Goal: Transaction & Acquisition: Purchase product/service

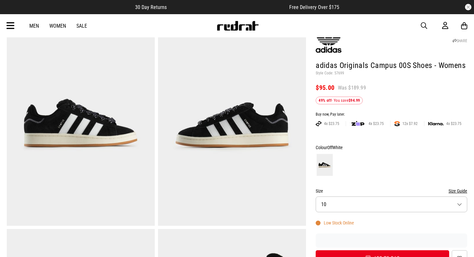
click at [349, 207] on button "Size 10" at bounding box center [392, 205] width 152 height 16
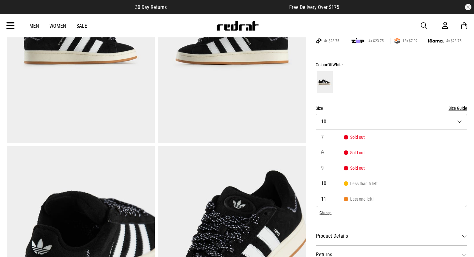
scroll to position [121, 0]
click at [366, 102] on form "Colour OffWhite Size Size Guide Size 10 7 Sold out 8 Sold out 9 Sold out 10 Les…" at bounding box center [392, 122] width 152 height 123
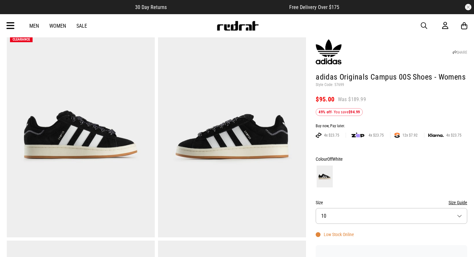
scroll to position [0, 0]
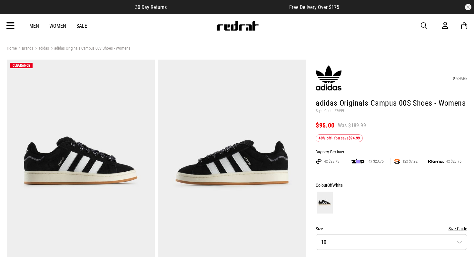
click at [45, 47] on link "adidas" at bounding box center [41, 49] width 16 height 6
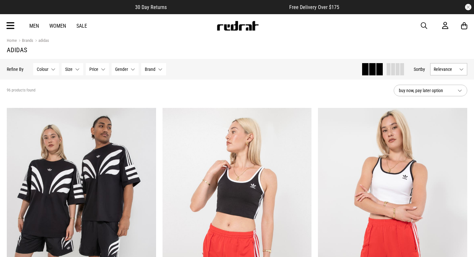
click at [57, 25] on link "Women" at bounding box center [57, 26] width 17 height 6
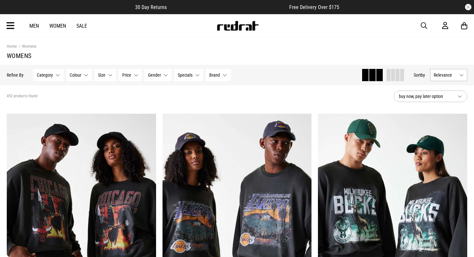
click at [49, 76] on span "Category" at bounding box center [45, 75] width 16 height 5
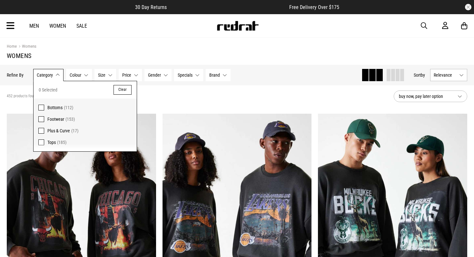
click at [65, 118] on span "(153)" at bounding box center [69, 119] width 9 height 5
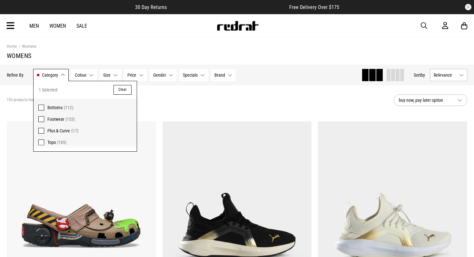
click at [217, 74] on span "Brand" at bounding box center [220, 75] width 11 height 5
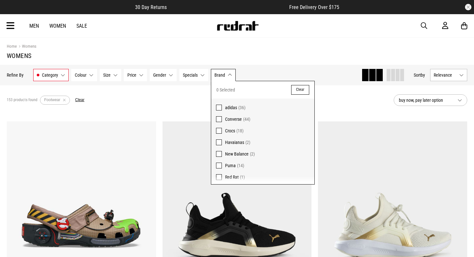
click at [229, 108] on span "adidas" at bounding box center [231, 107] width 12 height 5
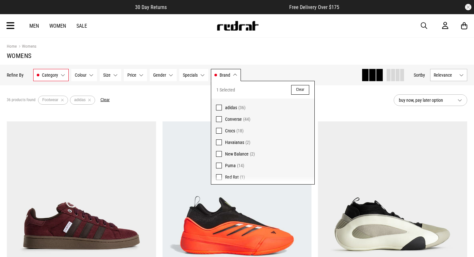
click at [183, 105] on div "36 products found Active Filters Footwear adidas Clear" at bounding box center [198, 100] width 382 height 19
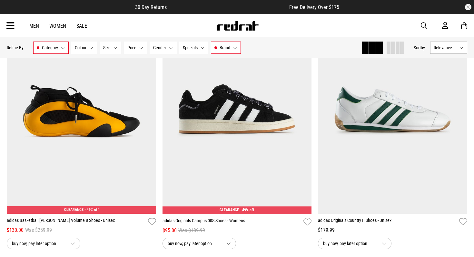
scroll to position [888, 0]
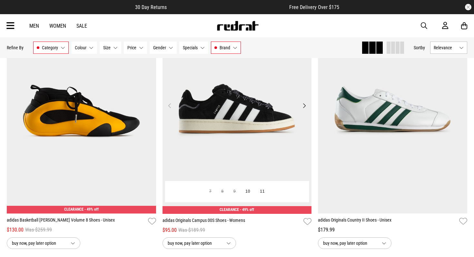
click at [304, 109] on button "Next" at bounding box center [304, 106] width 8 height 8
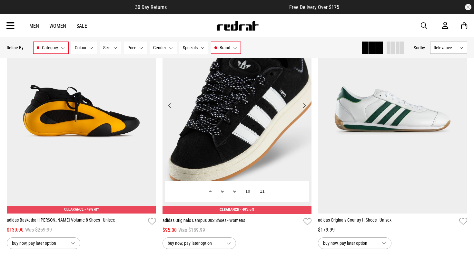
click at [304, 109] on button "Next" at bounding box center [304, 106] width 8 height 8
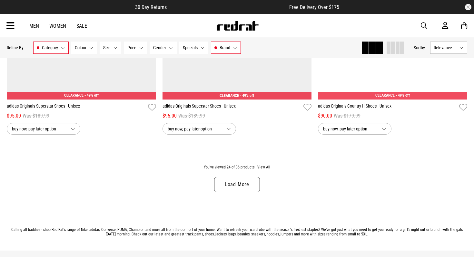
scroll to position [2062, 0]
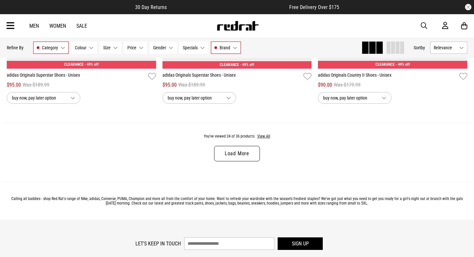
click at [240, 153] on link "Load More" at bounding box center [237, 153] width 46 height 15
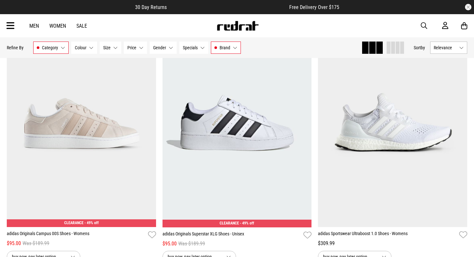
scroll to position [2187, 0]
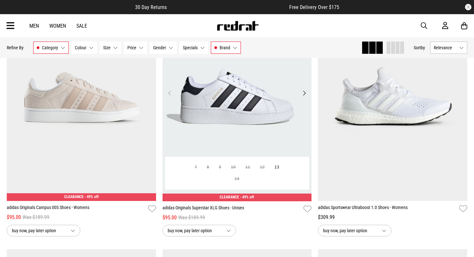
click at [302, 93] on button "Next" at bounding box center [304, 93] width 8 height 8
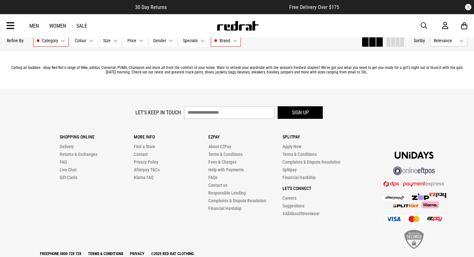
scroll to position [3217, 0]
